Goal: Information Seeking & Learning: Learn about a topic

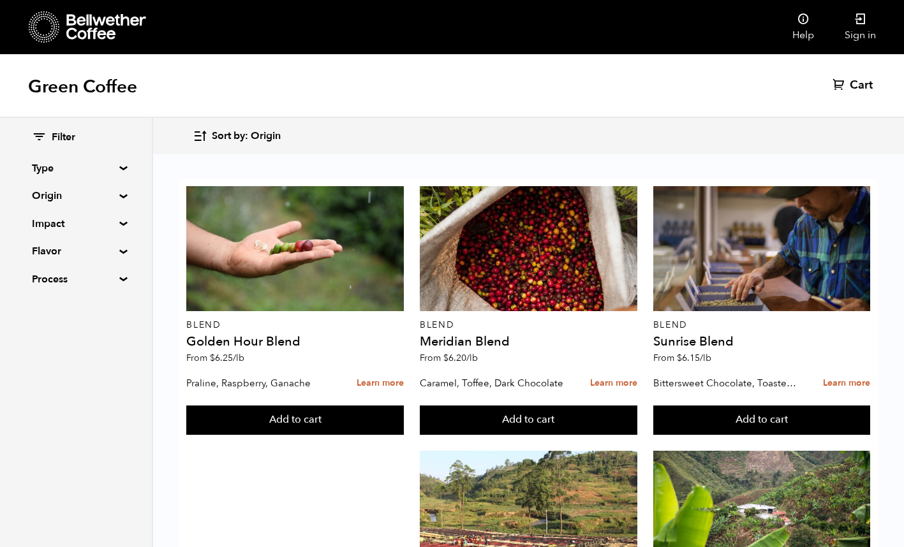
click at [463, 304] on div at bounding box center [529, 248] width 218 height 125
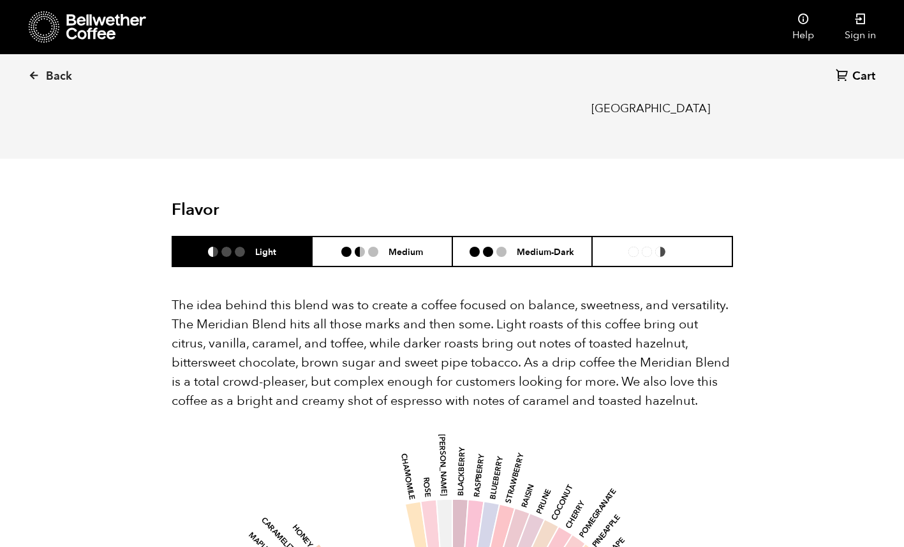
scroll to position [656, 0]
click at [519, 247] on h6 "Medium-Dark" at bounding box center [545, 252] width 57 height 11
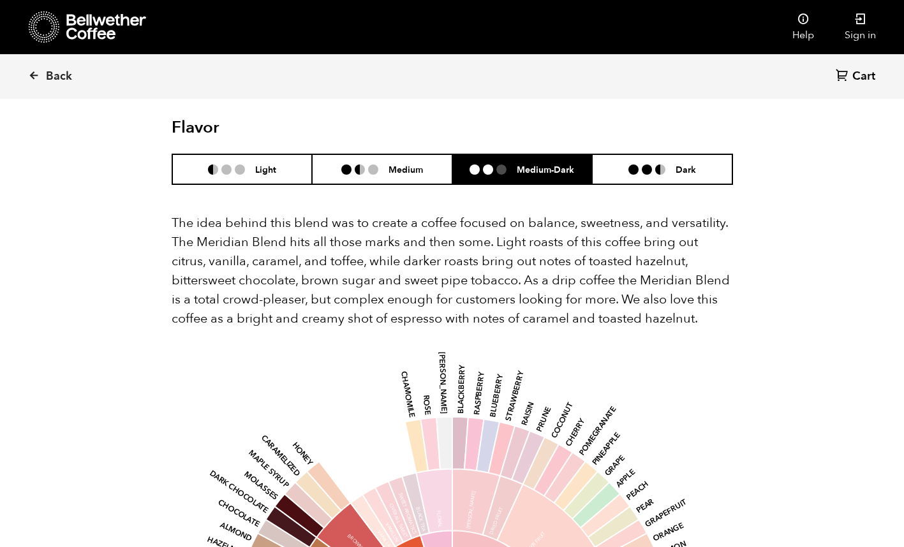
scroll to position [737, 0]
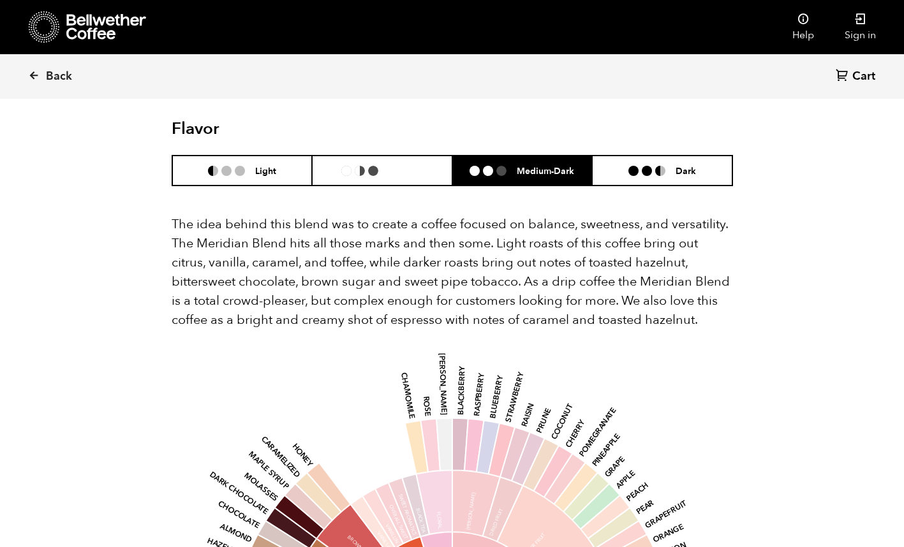
click at [392, 165] on h6 "Medium" at bounding box center [405, 170] width 34 height 11
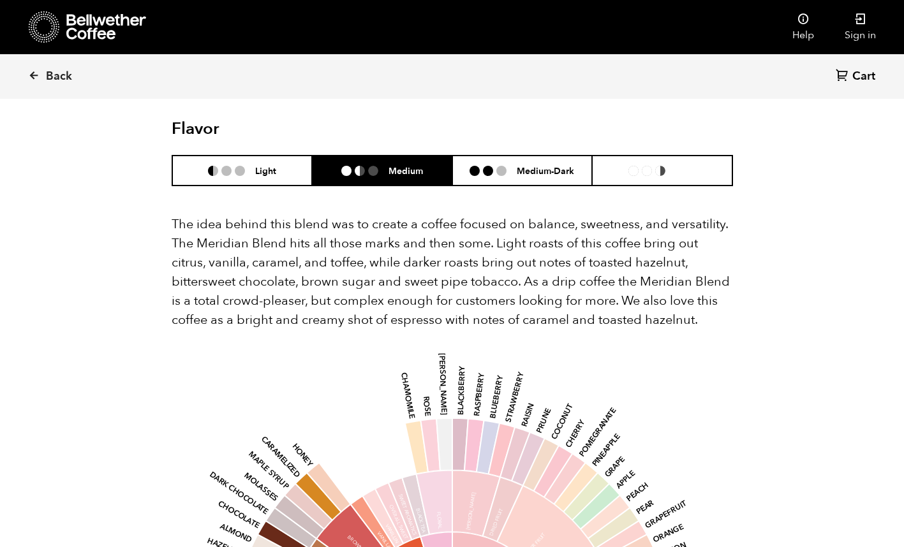
click at [611, 156] on li "Dark" at bounding box center [662, 171] width 140 height 30
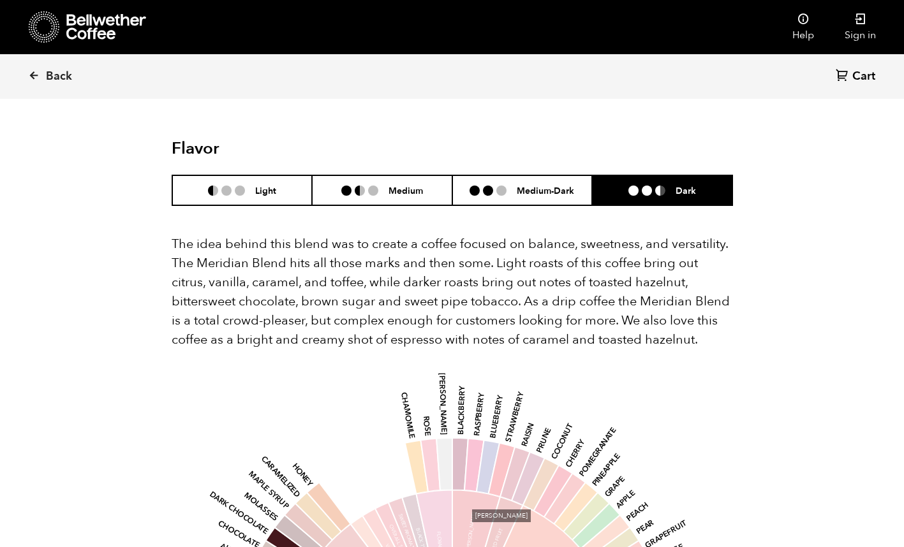
scroll to position [717, 0]
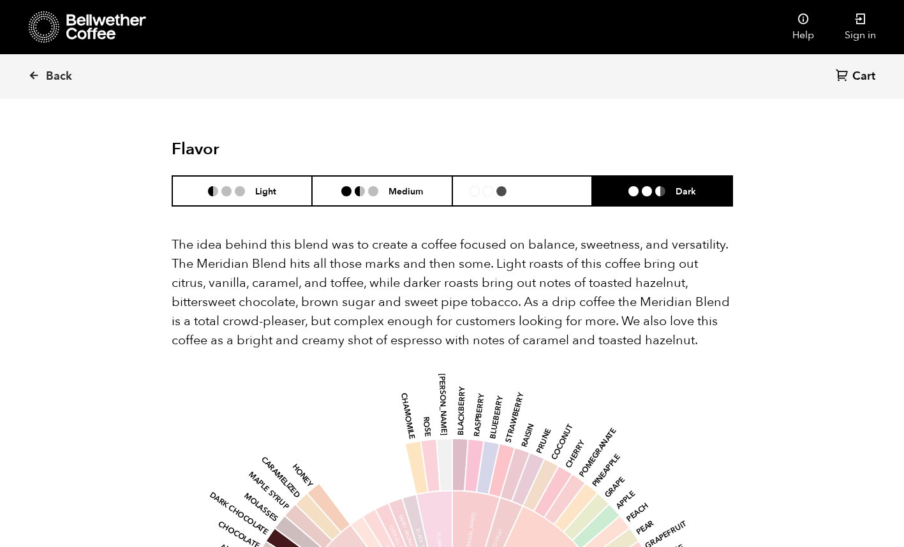
click at [533, 186] on h6 "Medium-Dark" at bounding box center [545, 191] width 57 height 11
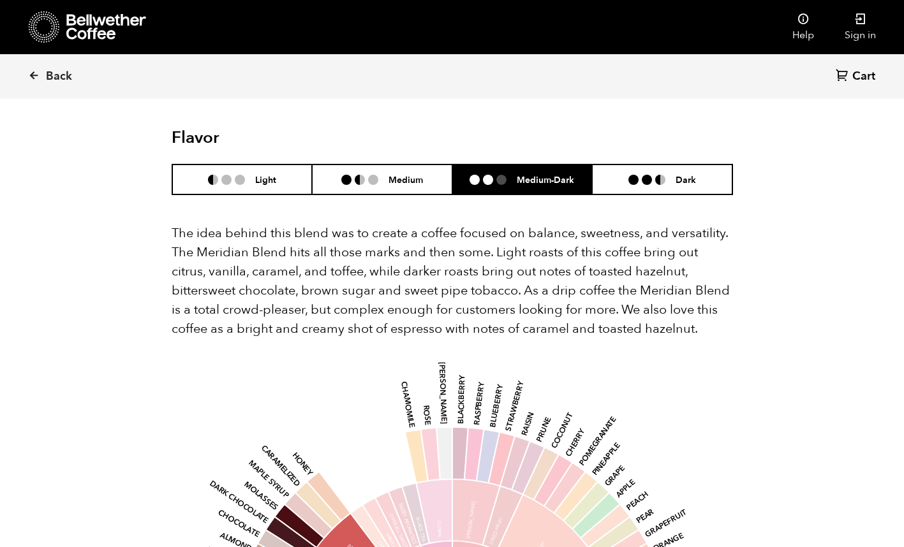
scroll to position [724, 0]
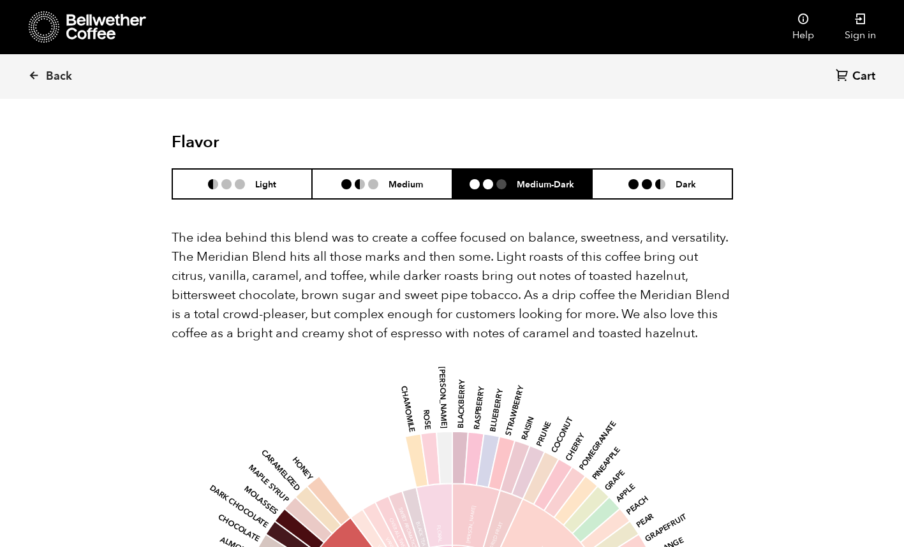
click at [50, 67] on link "Back" at bounding box center [67, 76] width 79 height 43
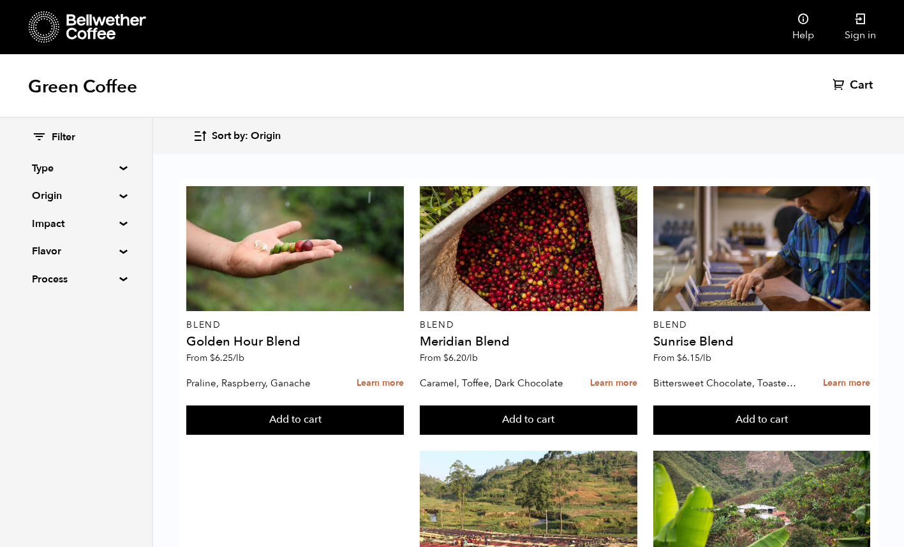
click at [547, 222] on div at bounding box center [529, 248] width 218 height 125
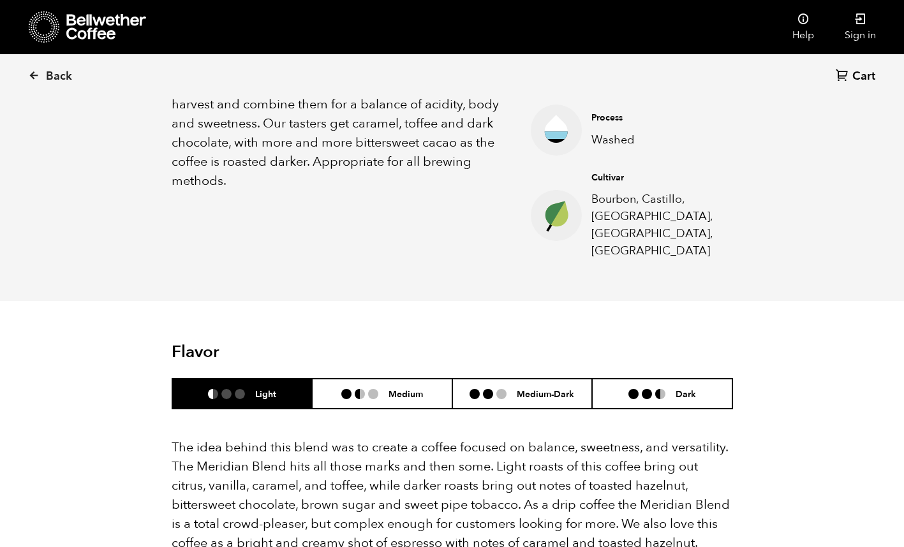
scroll to position [515, 0]
click at [554, 388] on h6 "Medium-Dark" at bounding box center [545, 393] width 57 height 11
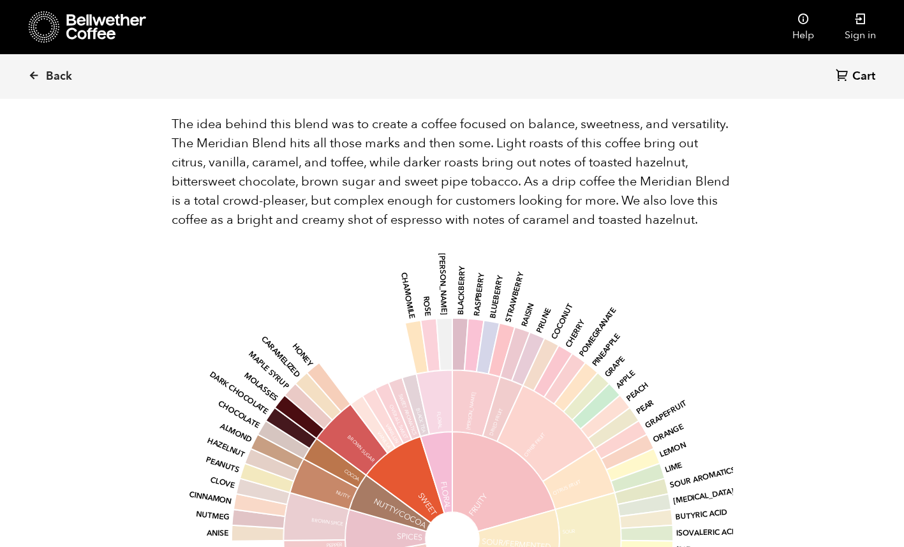
scroll to position [838, 0]
